Goal: Information Seeking & Learning: Learn about a topic

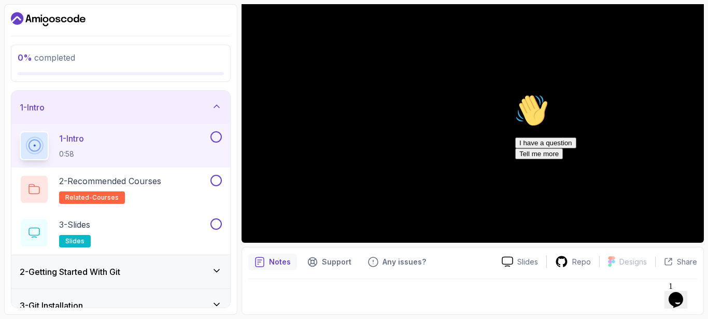
click at [515, 94] on icon "Chat attention grabber" at bounding box center [515, 94] width 0 height 0
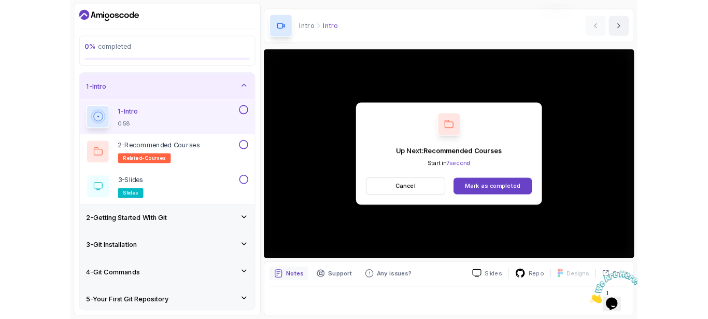
scroll to position [110, 0]
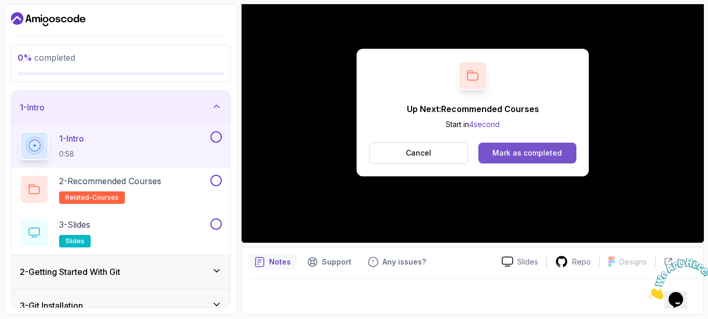
click at [519, 156] on div "Mark as completed" at bounding box center [526, 153] width 69 height 10
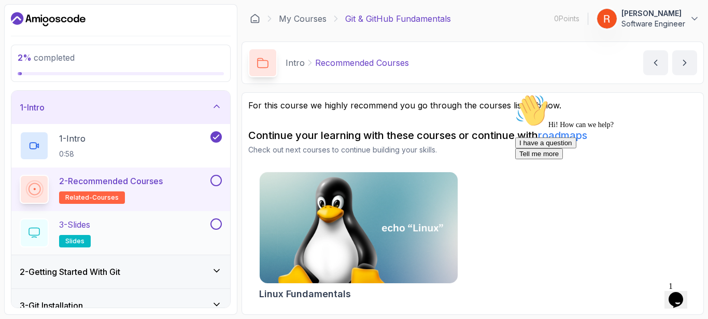
click at [162, 229] on div "3 - Slides slides" at bounding box center [114, 232] width 189 height 29
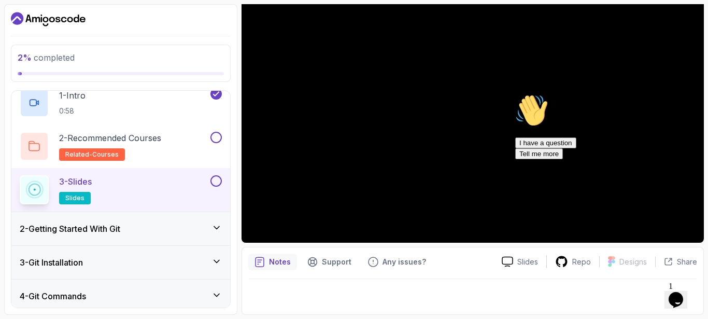
scroll to position [90, 0]
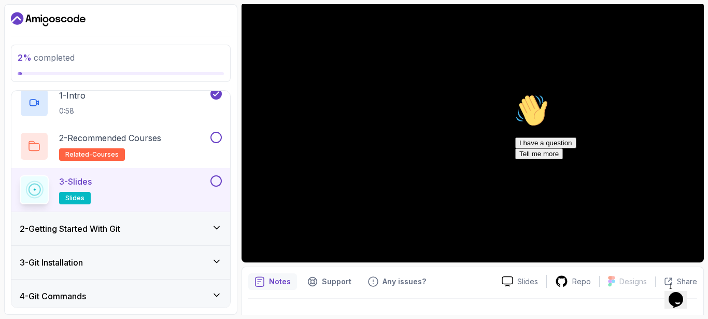
click at [213, 179] on button at bounding box center [215, 180] width 11 height 11
click at [184, 219] on div "2 - Getting Started With Git" at bounding box center [120, 228] width 219 height 33
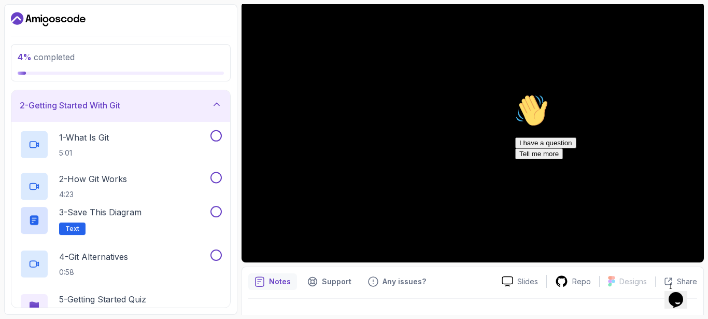
scroll to position [39, 0]
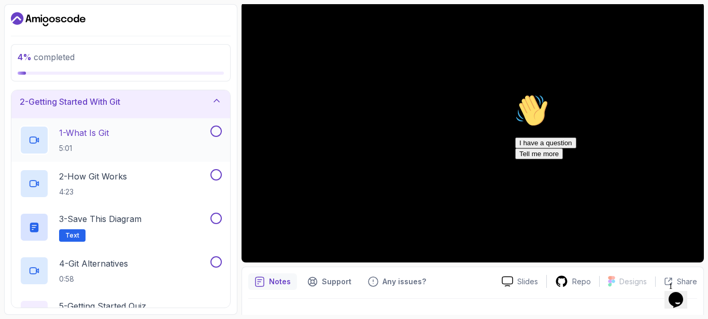
click at [187, 127] on div "1 - What Is Git 5:01" at bounding box center [114, 139] width 189 height 29
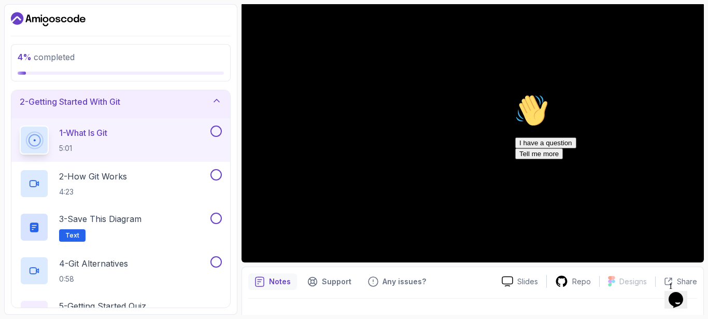
click at [515, 94] on icon "Chat attention grabber" at bounding box center [515, 94] width 0 height 0
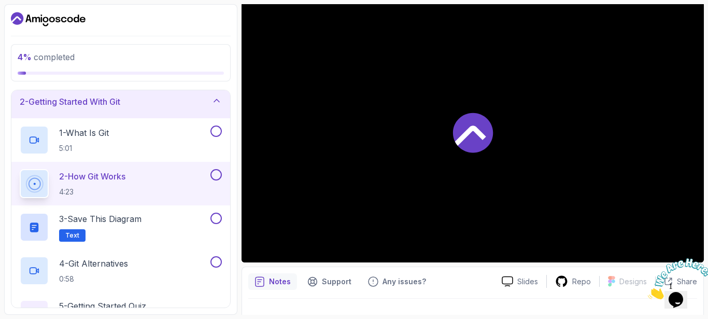
click at [203, 170] on div "2 - How Git Works 4:23" at bounding box center [114, 183] width 189 height 29
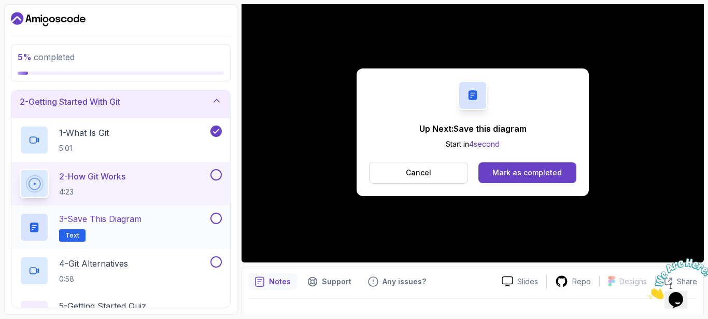
click at [189, 231] on div "3 - Save this diagram Text" at bounding box center [114, 226] width 189 height 29
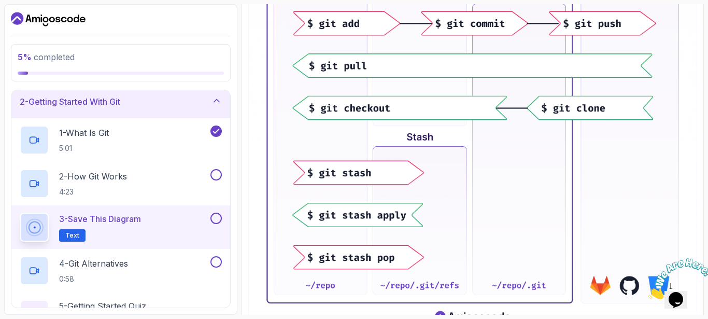
scroll to position [399, 0]
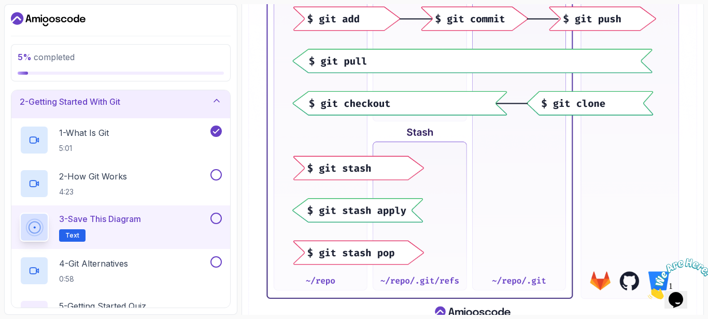
drag, startPoint x: 603, startPoint y: 175, endPoint x: 502, endPoint y: 203, distance: 104.5
click at [502, 203] on img at bounding box center [472, 49] width 449 height 556
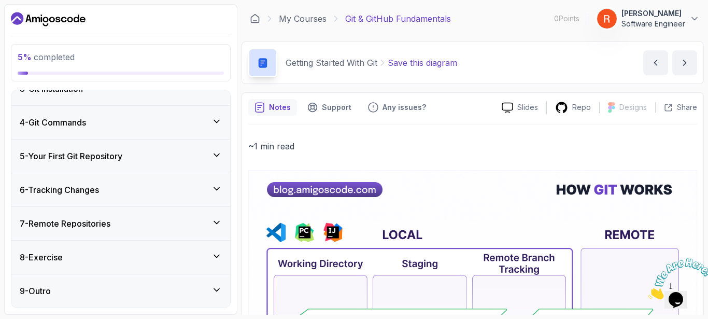
scroll to position [0, 0]
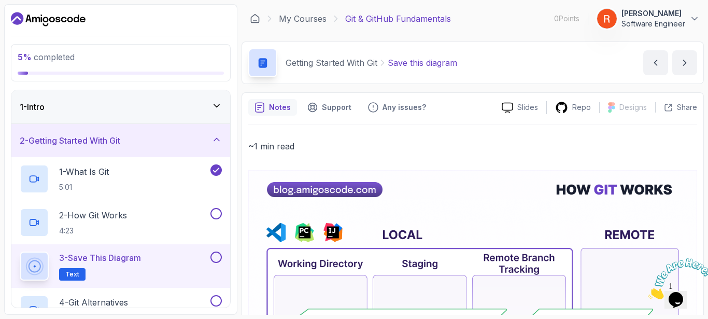
click at [194, 98] on div "1 - Intro" at bounding box center [120, 106] width 219 height 33
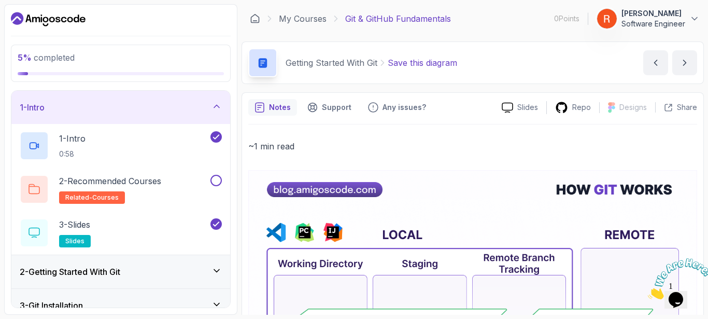
click at [194, 98] on div "1 - Intro" at bounding box center [120, 107] width 219 height 33
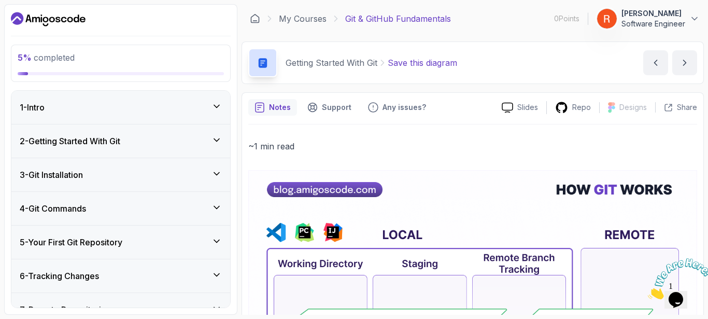
click at [185, 135] on div "2 - Getting Started With Git" at bounding box center [121, 141] width 202 height 12
